Goal: Browse casually

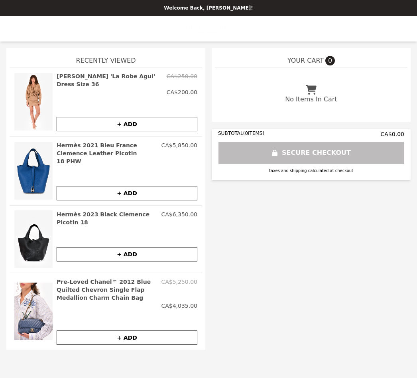
click at [37, 173] on img at bounding box center [33, 170] width 38 height 59
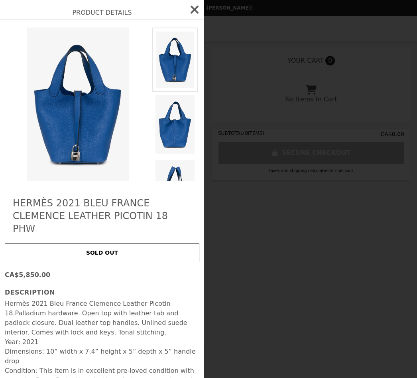
click at [29, 347] on p "Year: 2021 Dimensions: 10” width x 7.4” height x 5” depth x 5” handle drop Cond…" at bounding box center [102, 361] width 195 height 48
click at [196, 9] on icon "button" at bounding box center [195, 10] width 8 height 8
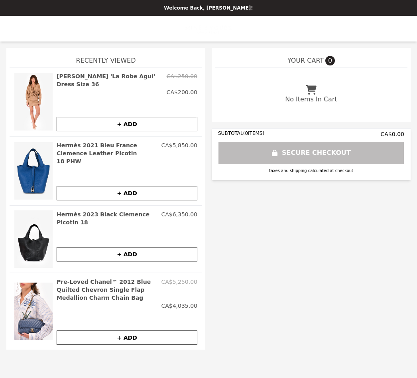
click at [37, 237] on img at bounding box center [33, 238] width 38 height 57
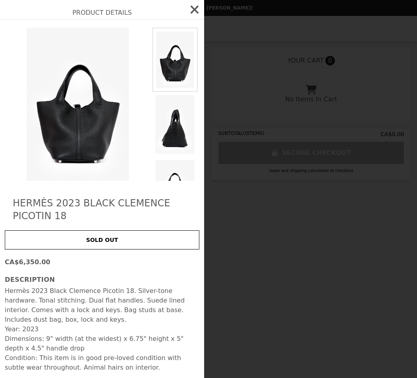
click at [195, 12] on icon "button" at bounding box center [194, 9] width 13 height 13
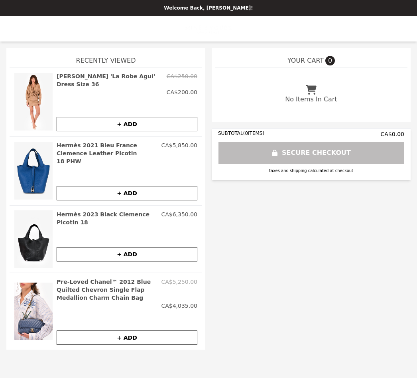
click at [311, 282] on div "YOUR CART 0 No Items In Cart SUBTOTAL ( 0 ITEMS) CA$0.00 SECURE CHECKOUT taxes …" at bounding box center [208, 202] width 404 height 308
click at [293, 278] on div "YOUR CART 0 No Items In Cart SUBTOTAL ( 0 ITEMS) CA$0.00 SECURE CHECKOUT taxes …" at bounding box center [208, 202] width 404 height 308
click at [270, 215] on div "YOUR CART 0 No Items In Cart SUBTOTAL ( 0 ITEMS) CA$0.00 SECURE CHECKOUT taxes …" at bounding box center [208, 202] width 404 height 308
click at [305, 53] on div "YOUR CART 0" at bounding box center [311, 57] width 193 height 19
click at [304, 66] on div "YOUR CART 0" at bounding box center [311, 57] width 193 height 19
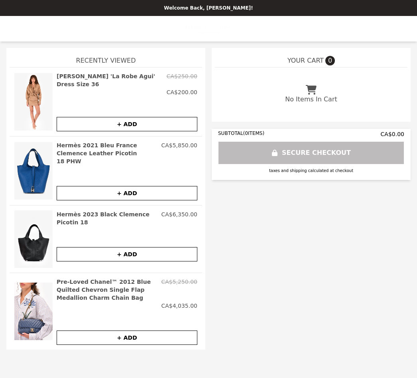
click at [323, 58] on span "YOUR CART" at bounding box center [306, 61] width 36 height 10
click at [323, 57] on span "YOUR CART" at bounding box center [306, 61] width 36 height 10
click at [205, 5] on p "Welcome Back, [PERSON_NAME]!" at bounding box center [209, 8] width 408 height 6
